Goal: Find specific page/section: Find specific page/section

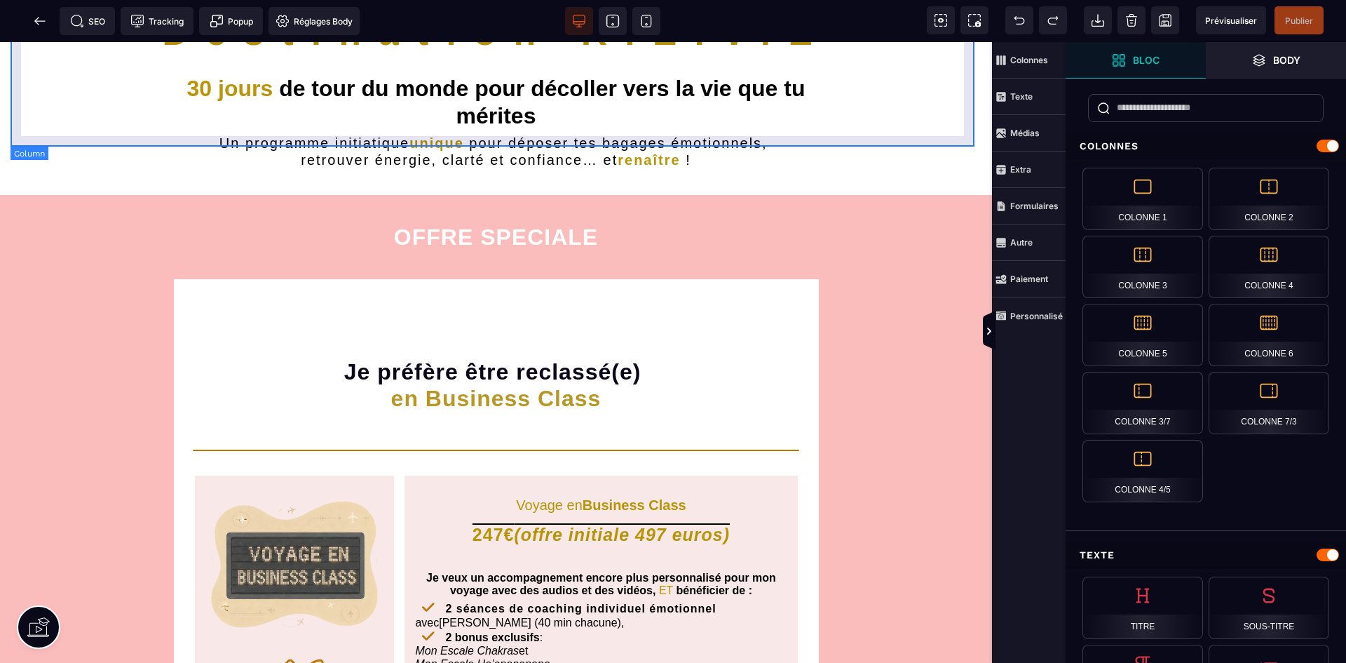
scroll to position [70, 0]
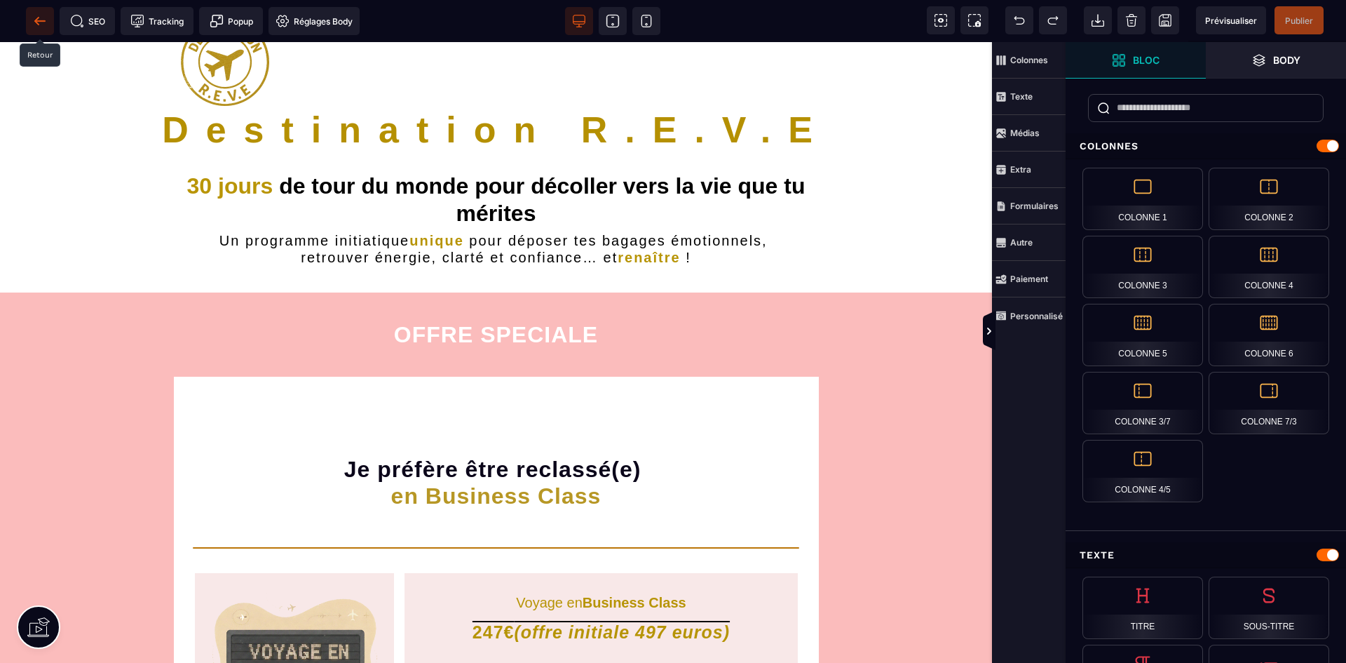
click at [41, 25] on icon at bounding box center [40, 21] width 14 height 14
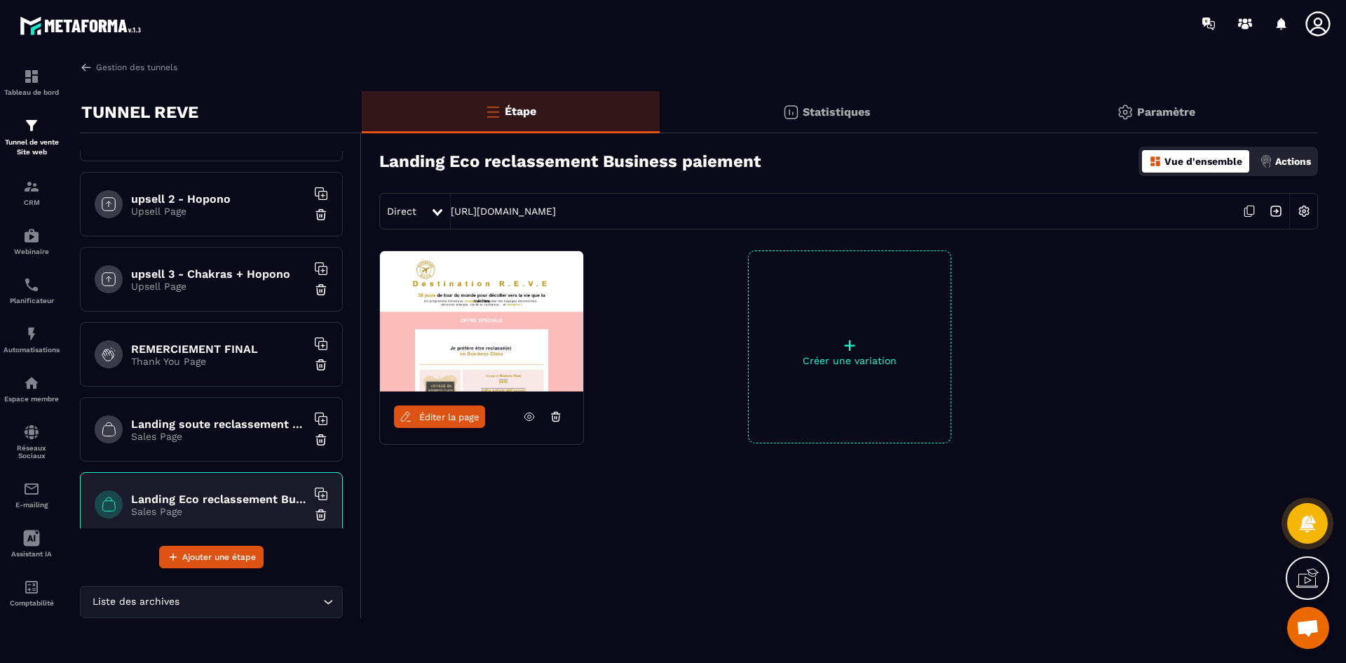
scroll to position [823, 0]
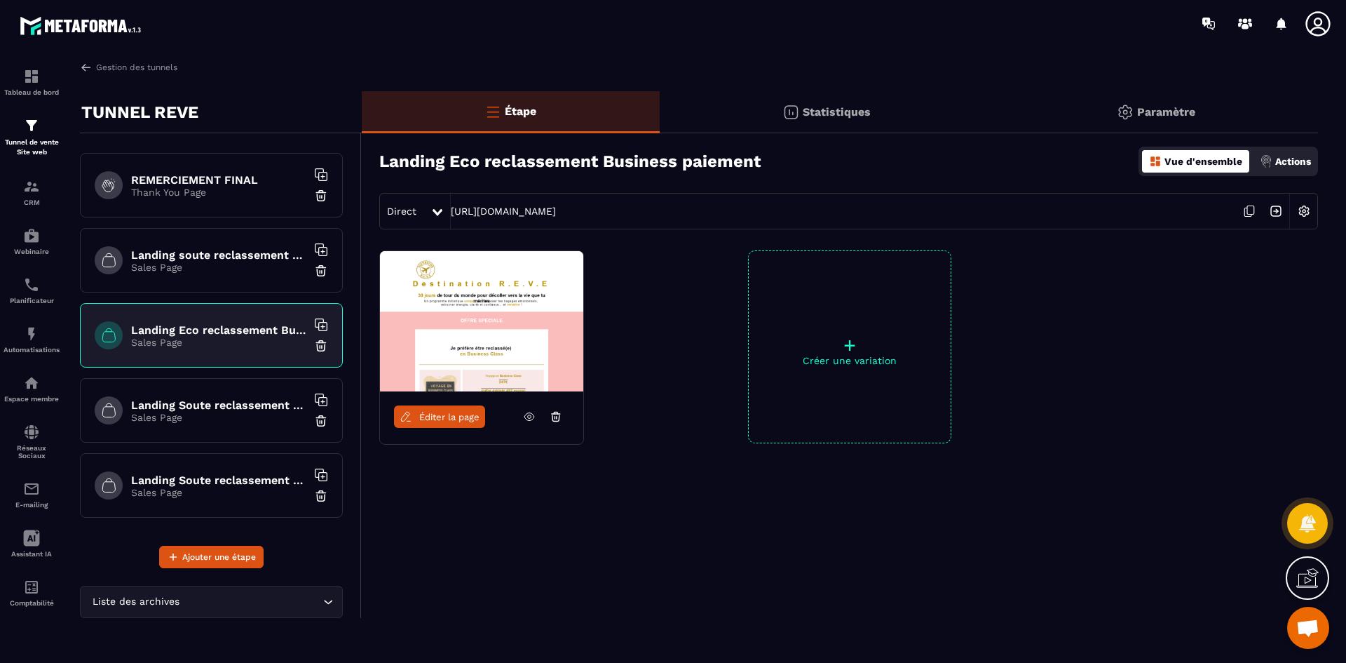
click at [209, 490] on p "Sales Page" at bounding box center [218, 492] width 175 height 11
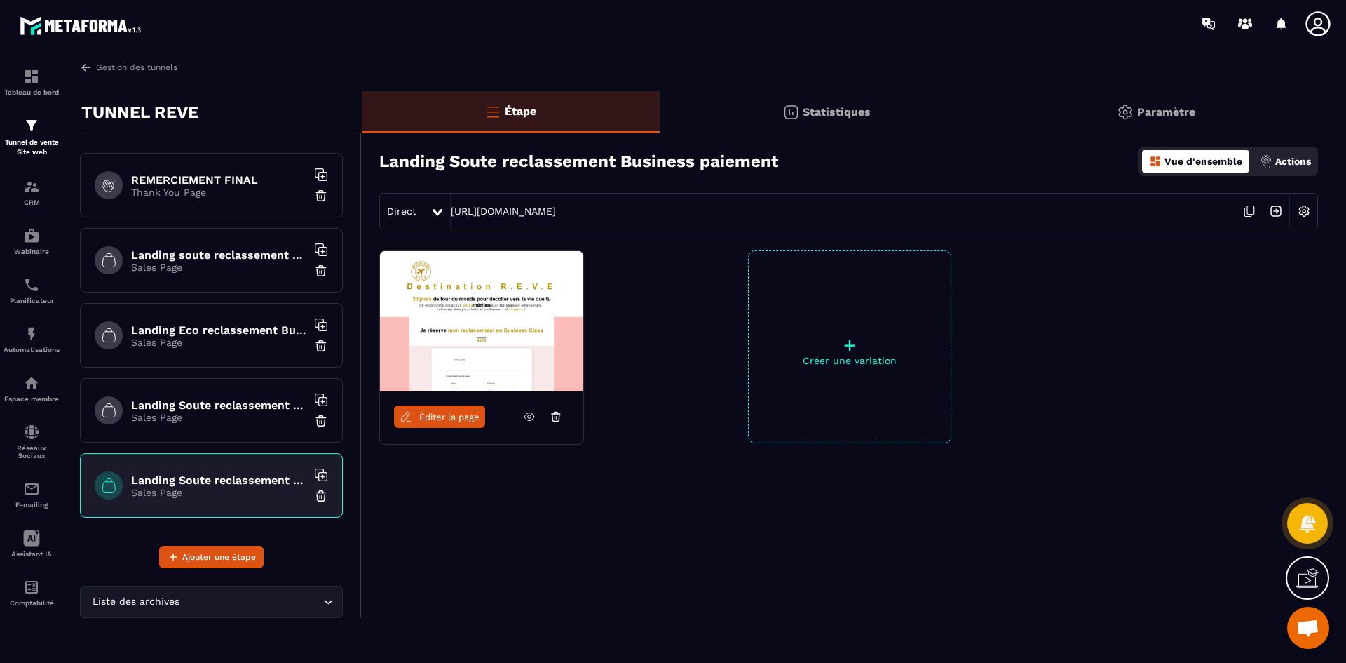
click at [205, 404] on h6 "Landing Soute reclassement Eco paiement" at bounding box center [218, 404] width 175 height 13
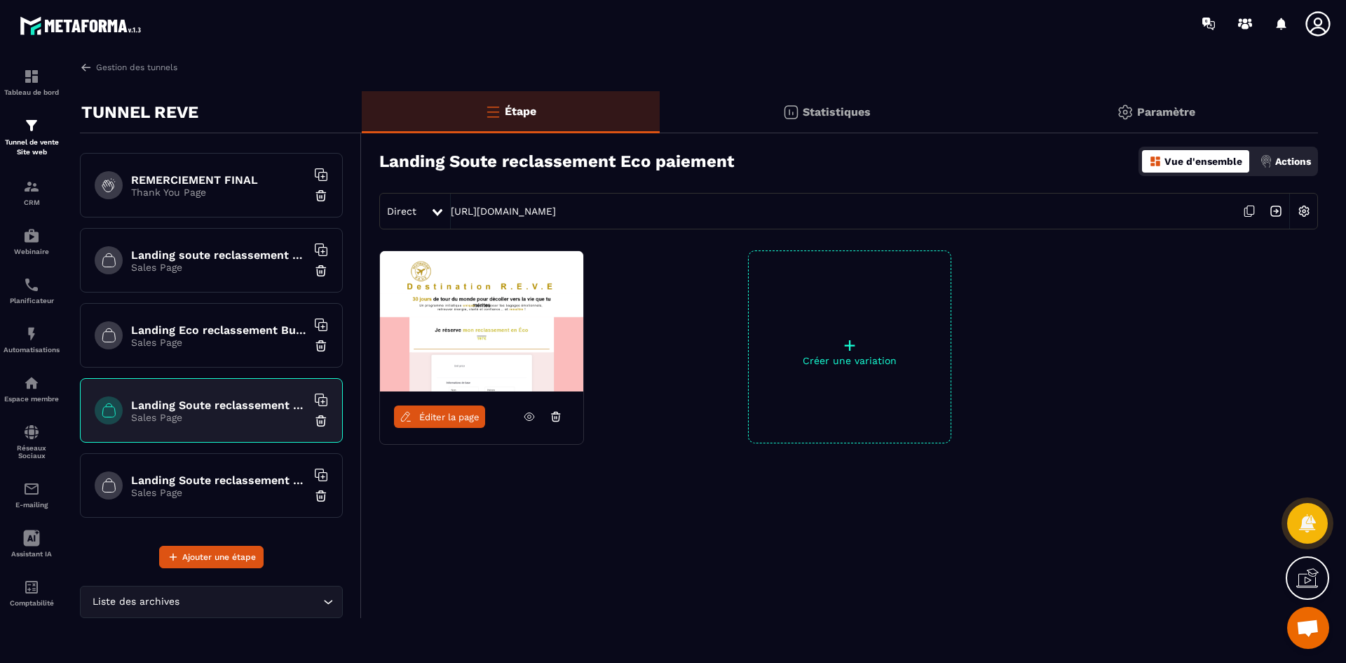
click at [224, 341] on p "Sales Page" at bounding box center [218, 342] width 175 height 11
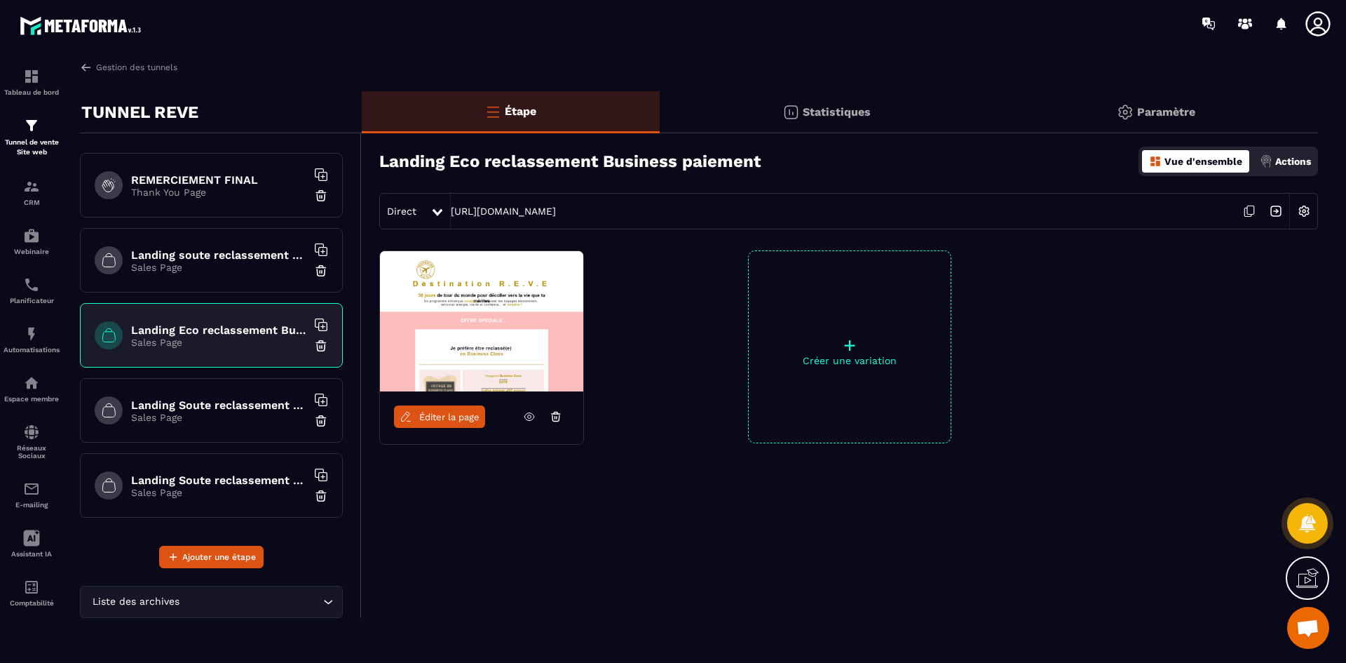
click at [457, 416] on span "Éditer la page" at bounding box center [449, 417] width 60 height 11
